Goal: Task Accomplishment & Management: Complete application form

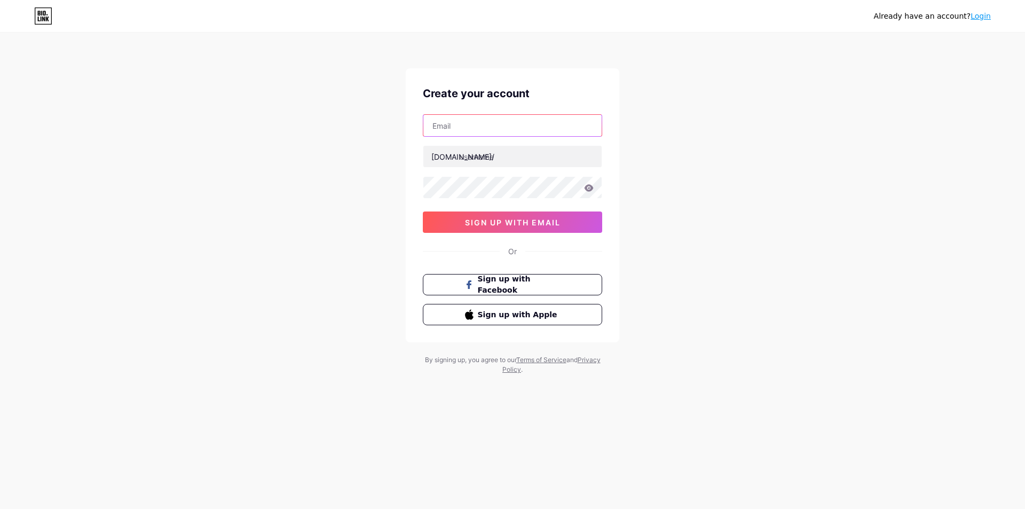
click at [540, 128] on input "text" at bounding box center [512, 125] width 178 height 21
click at [518, 129] on input "text" at bounding box center [512, 125] width 178 height 21
type input "[EMAIL_ADDRESS][DOMAIN_NAME]"
click at [506, 159] on input "text" at bounding box center [512, 156] width 178 height 21
click at [460, 156] on input "zgr" at bounding box center [512, 156] width 178 height 21
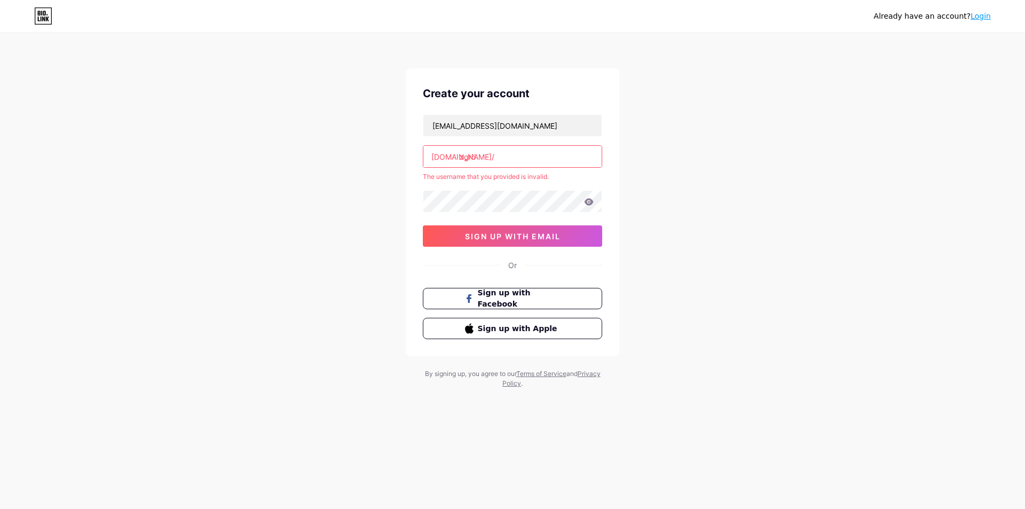
click at [461, 156] on input "zgrö" at bounding box center [512, 156] width 178 height 21
click at [476, 158] on input "zgrö" at bounding box center [512, 156] width 178 height 21
type input "z"
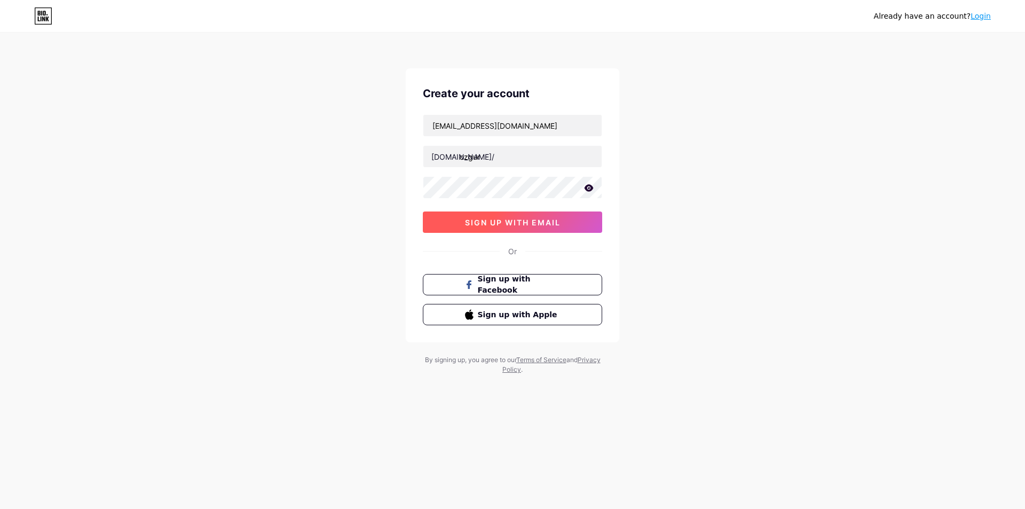
click at [524, 223] on span "sign up with email" at bounding box center [513, 222] width 96 height 9
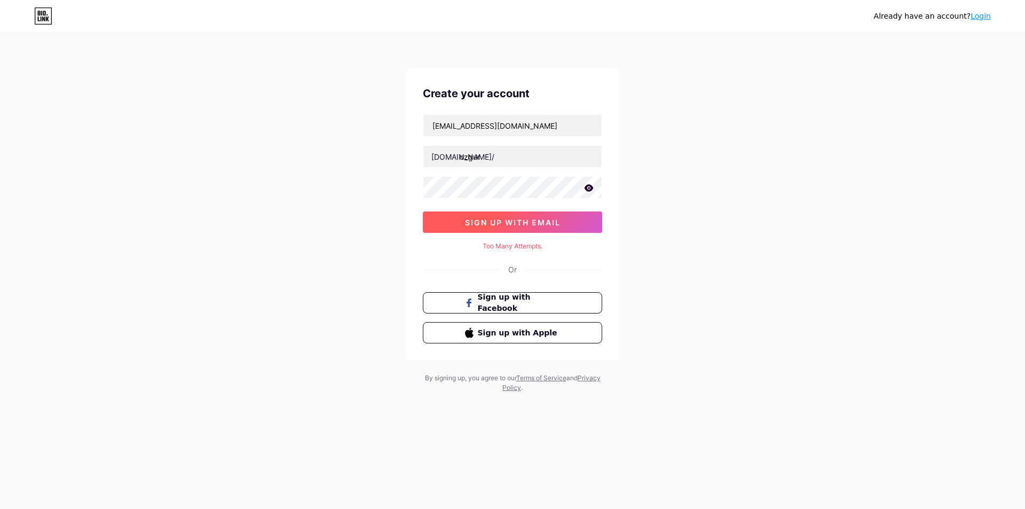
click at [524, 225] on span "sign up with email" at bounding box center [513, 222] width 96 height 9
click at [520, 225] on span "sign up with email" at bounding box center [513, 222] width 96 height 9
click at [494, 158] on input "ozgur" at bounding box center [512, 156] width 178 height 21
type input "ozgur123"
click at [522, 221] on span "sign up with email" at bounding box center [513, 222] width 96 height 9
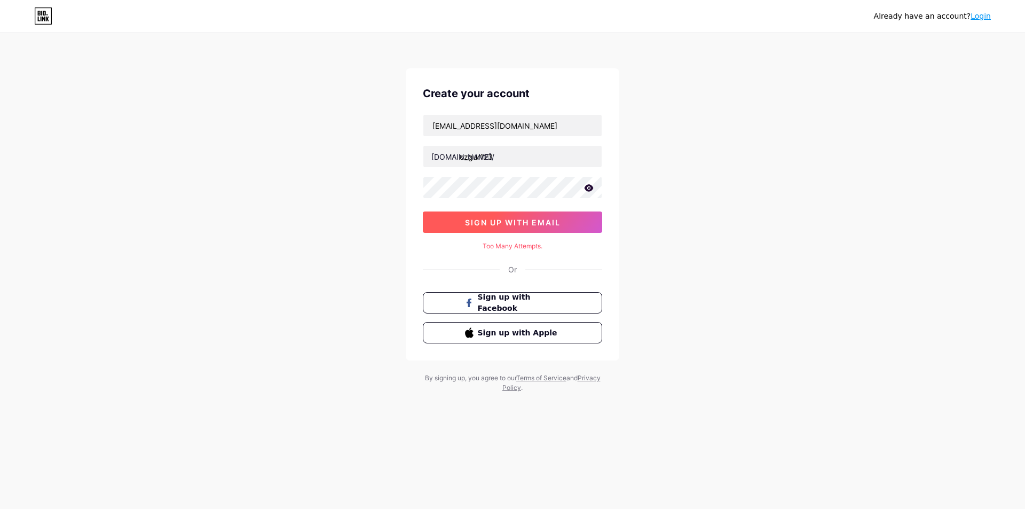
click at [525, 224] on span "sign up with email" at bounding box center [513, 222] width 96 height 9
click at [528, 223] on span "sign up with email" at bounding box center [513, 222] width 96 height 9
click at [526, 222] on span "sign up with email" at bounding box center [513, 222] width 96 height 9
click at [423, 211] on button "sign up with email" at bounding box center [512, 221] width 179 height 21
